Goal: Task Accomplishment & Management: Use online tool/utility

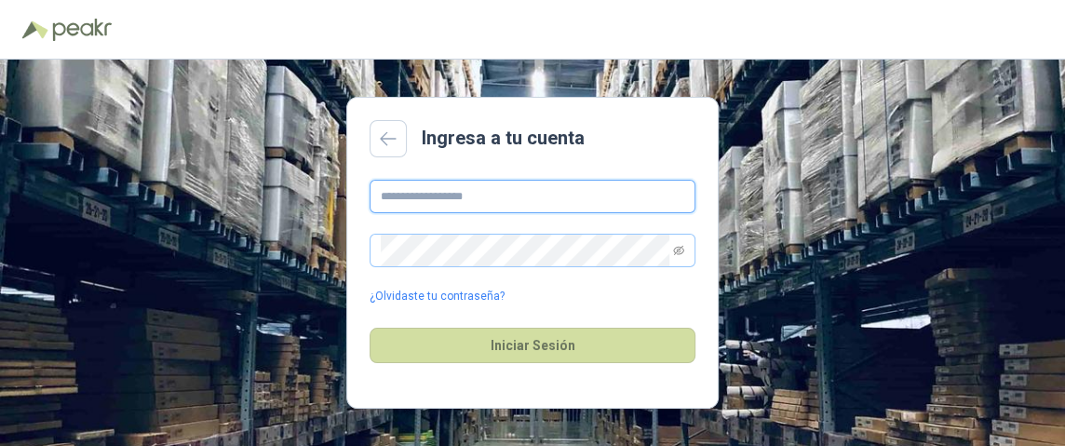
type input "**********"
click at [685, 247] on span at bounding box center [533, 251] width 326 height 34
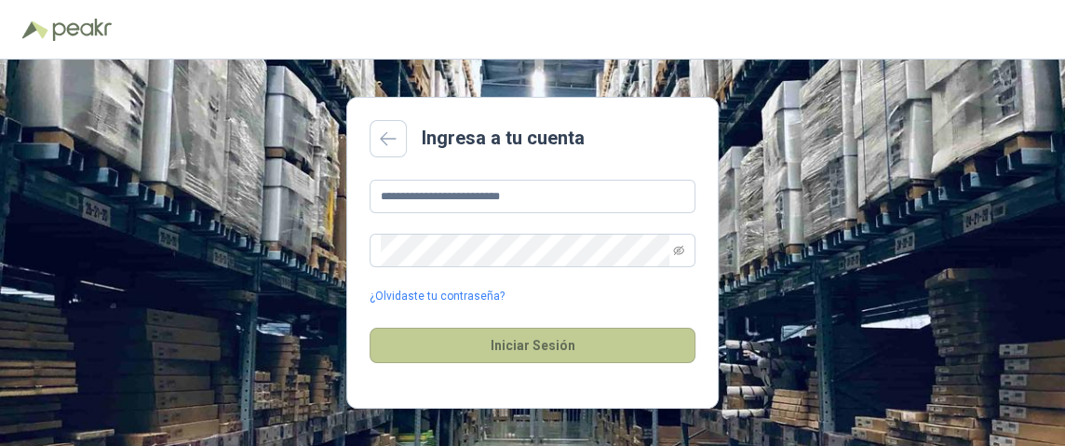
click at [505, 353] on button "Iniciar Sesión" at bounding box center [533, 345] width 326 height 35
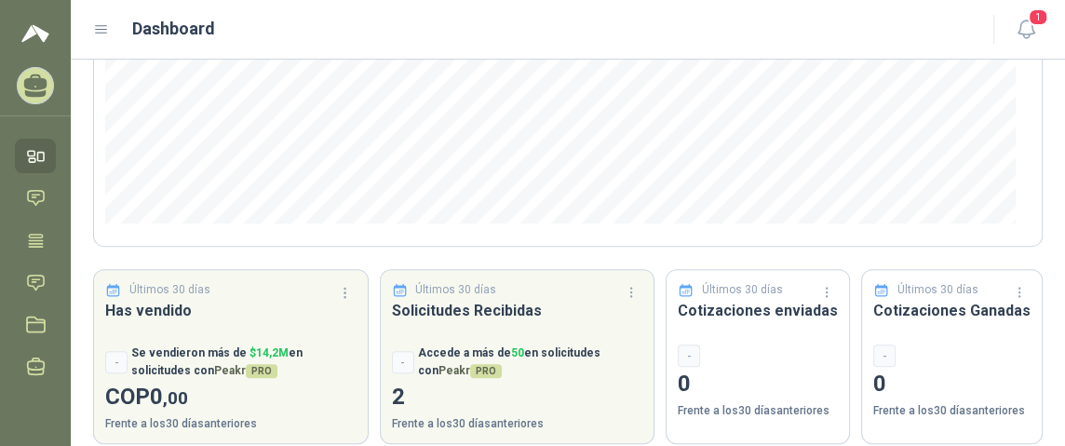
scroll to position [392, 0]
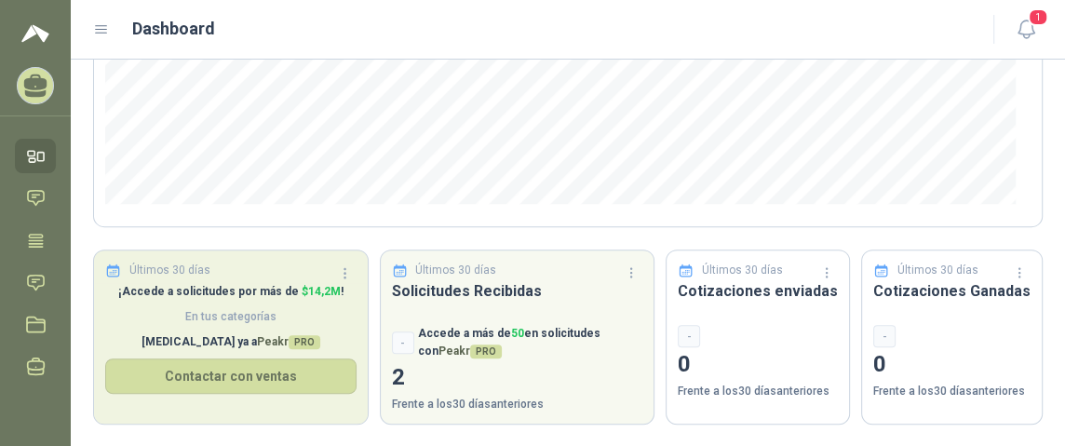
click at [201, 398] on div "¡Accede a solicitudes por más de $ 14,2M ! En tus categorías [MEDICAL_DATA] ya …" at bounding box center [231, 353] width 274 height 141
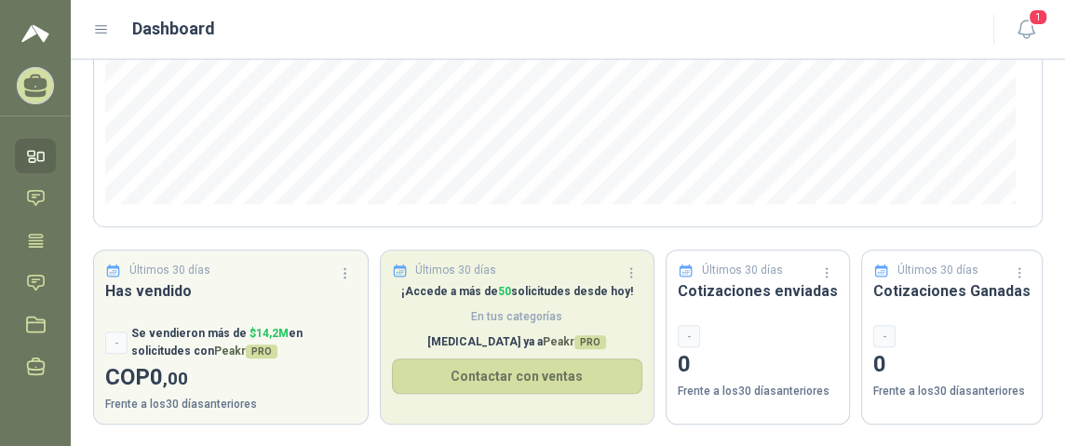
click at [602, 308] on span "En tus categorías" at bounding box center [517, 317] width 251 height 18
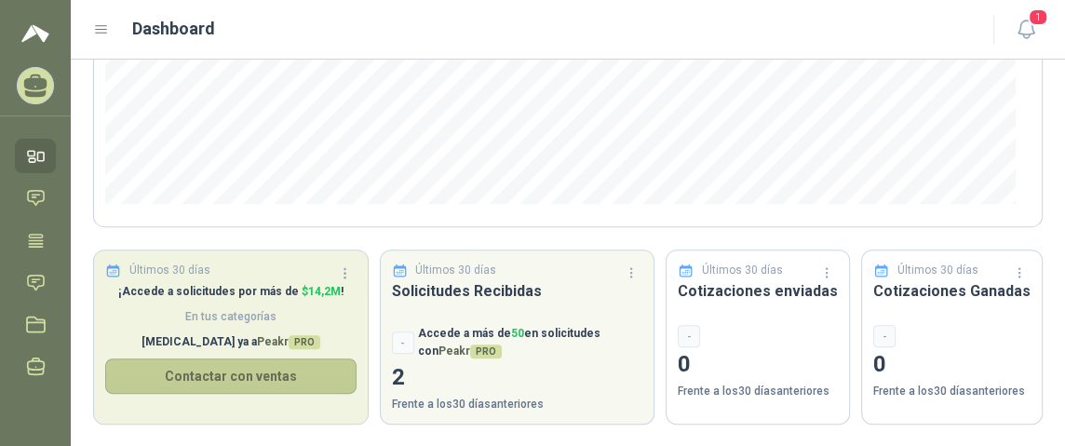
click at [214, 376] on button "Contactar con ventas" at bounding box center [230, 376] width 251 height 35
